Goal: Information Seeking & Learning: Find specific fact

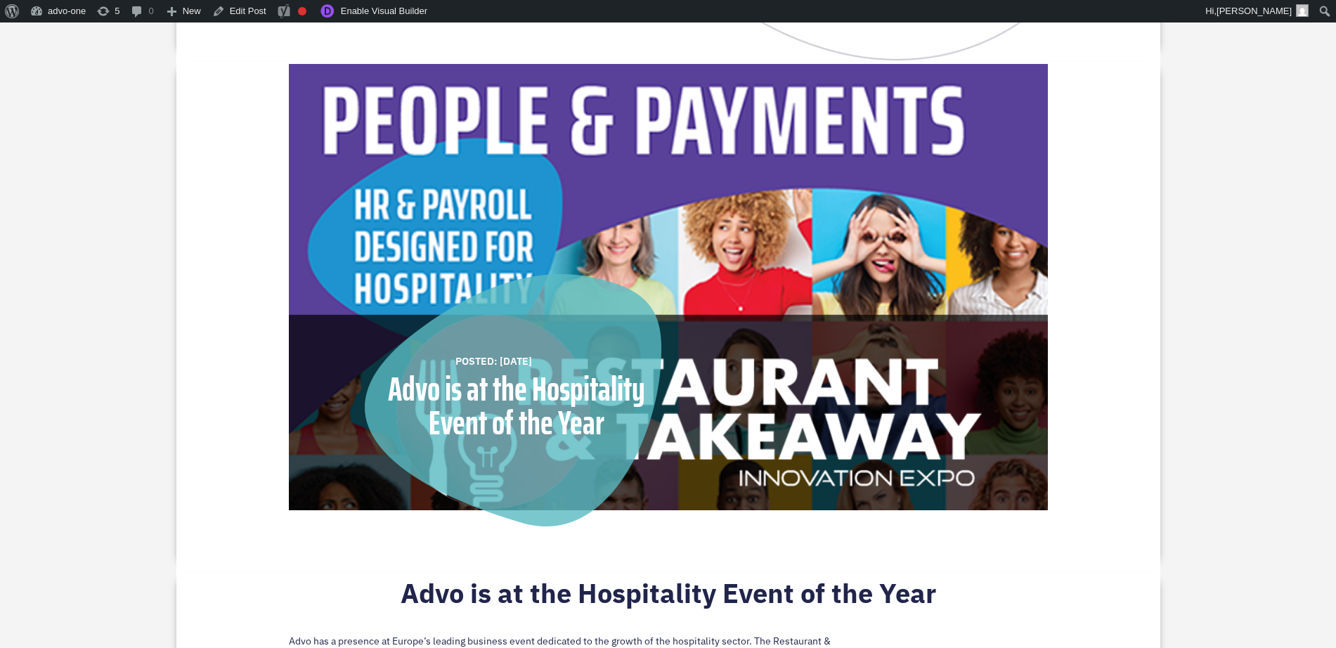
scroll to position [615, 0]
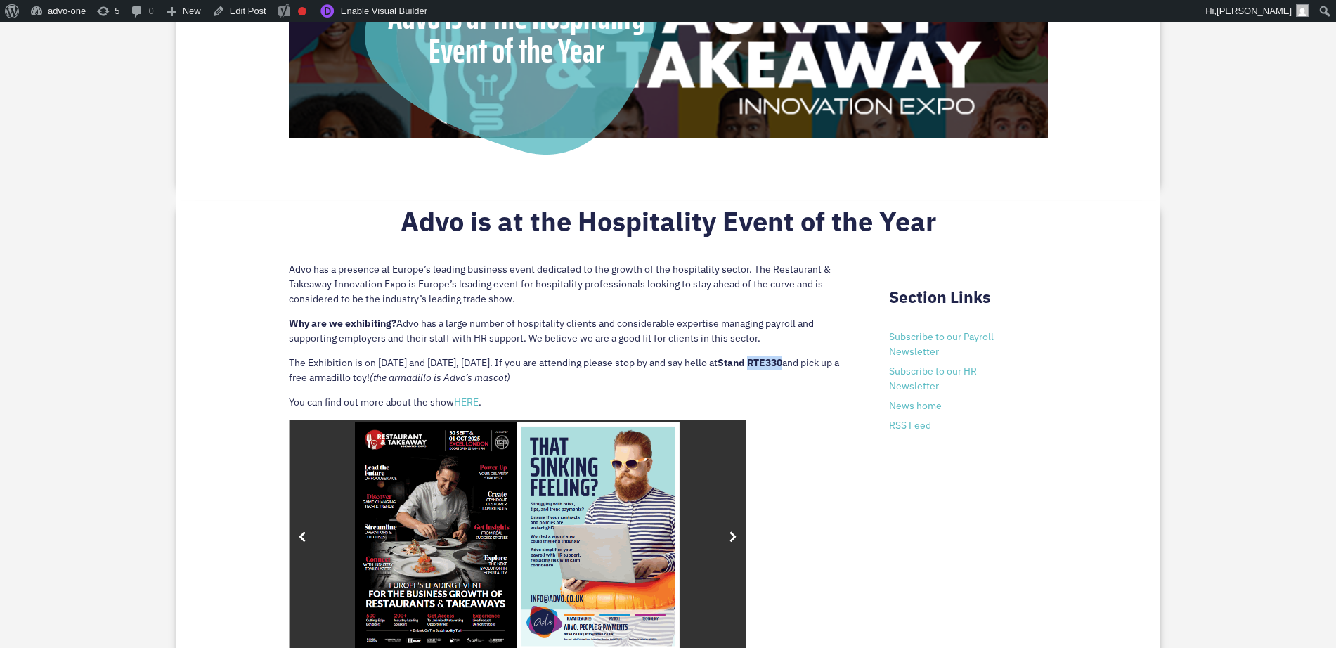
drag, startPoint x: 828, startPoint y: 361, endPoint x: 795, endPoint y: 361, distance: 33.0
click at [782, 361] on strong "Stand RTE330" at bounding box center [750, 362] width 65 height 13
copy strong "RTE330"
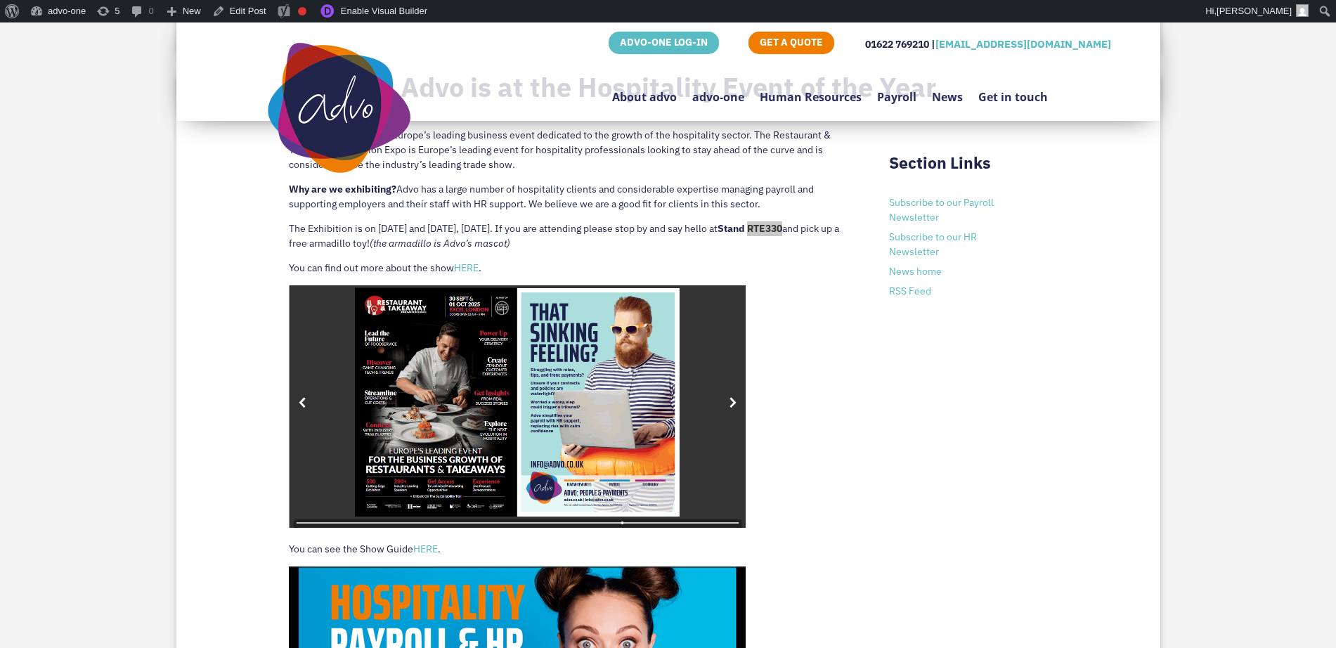
scroll to position [527, 0]
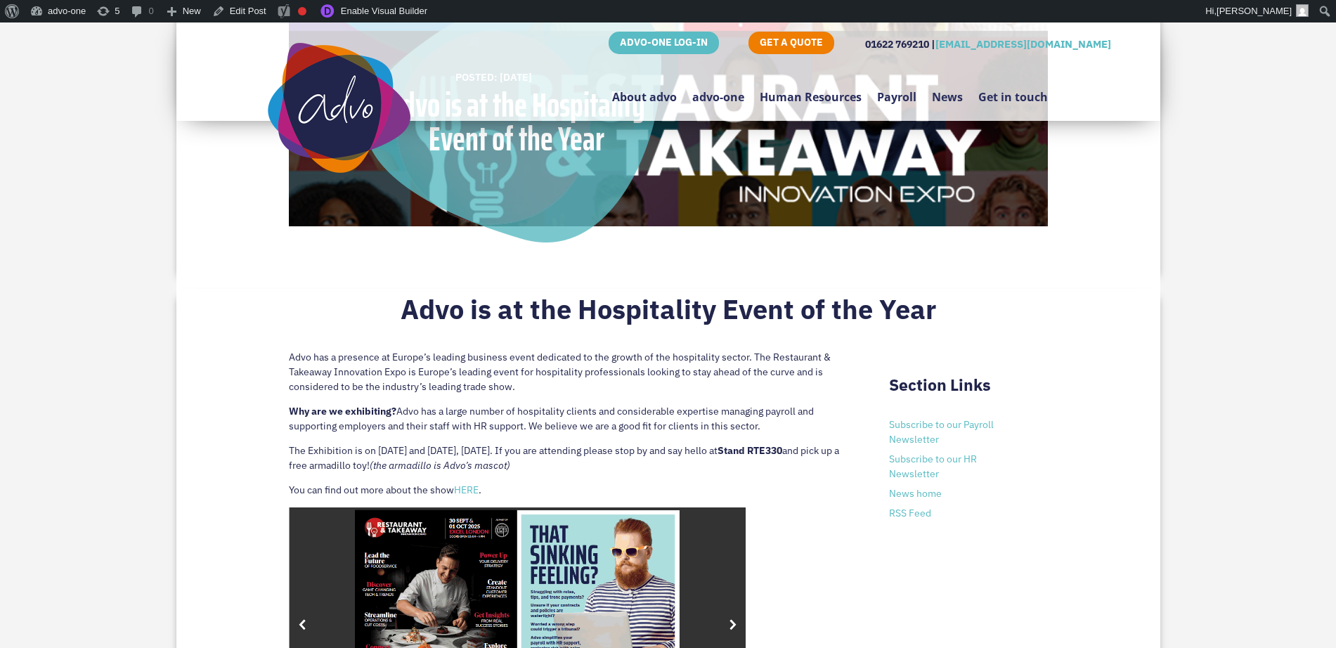
click at [1068, 342] on div "POSTED: [DATE] Advo is at the Hospitality Event of the Year Advo is at the Hosp…" at bounding box center [668, 470] width 1336 height 1386
click at [474, 486] on link "HERE" at bounding box center [466, 490] width 25 height 13
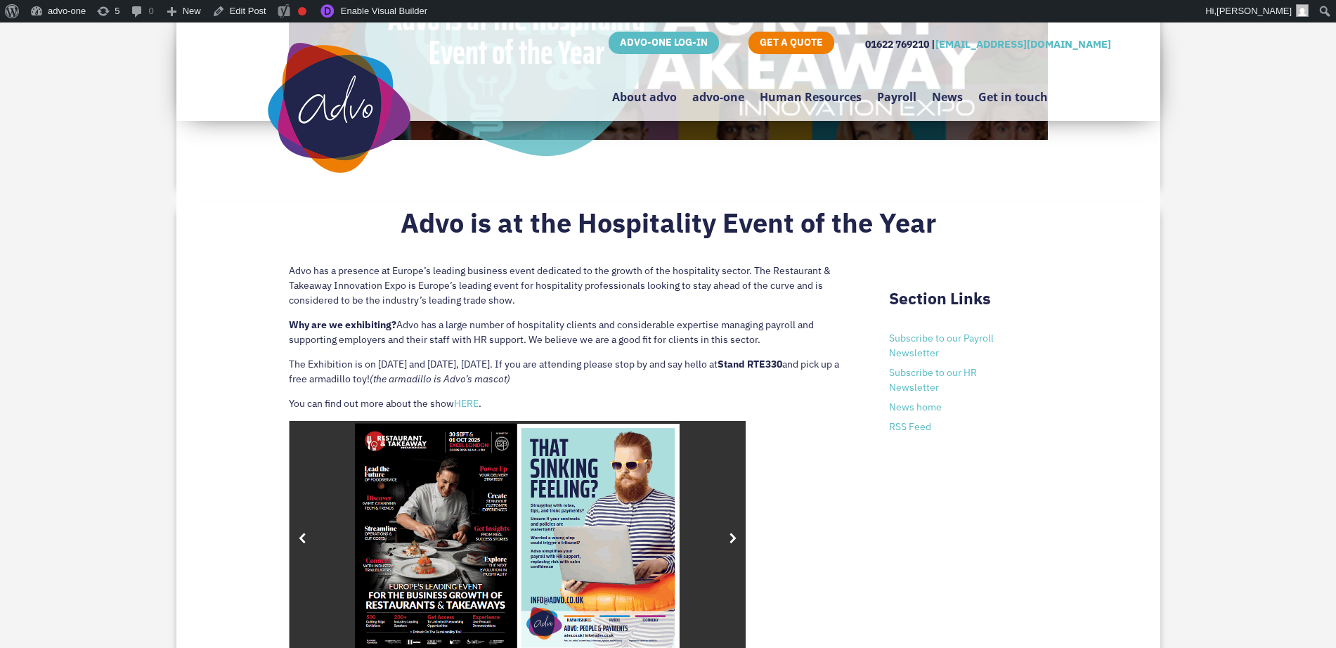
scroll to position [176, 0]
